Goal: Task Accomplishment & Management: Use online tool/utility

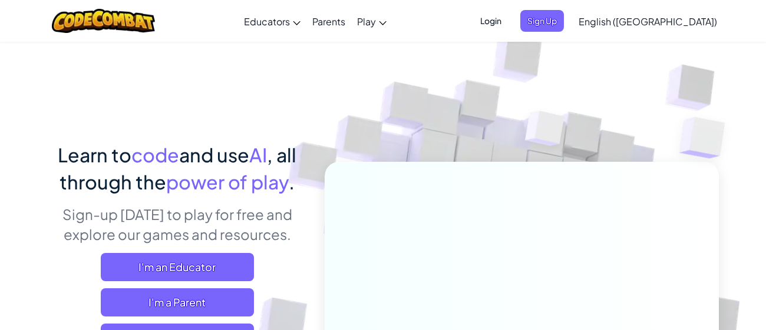
click at [508, 18] on span "Login" at bounding box center [490, 21] width 35 height 22
